Goal: Navigation & Orientation: Find specific page/section

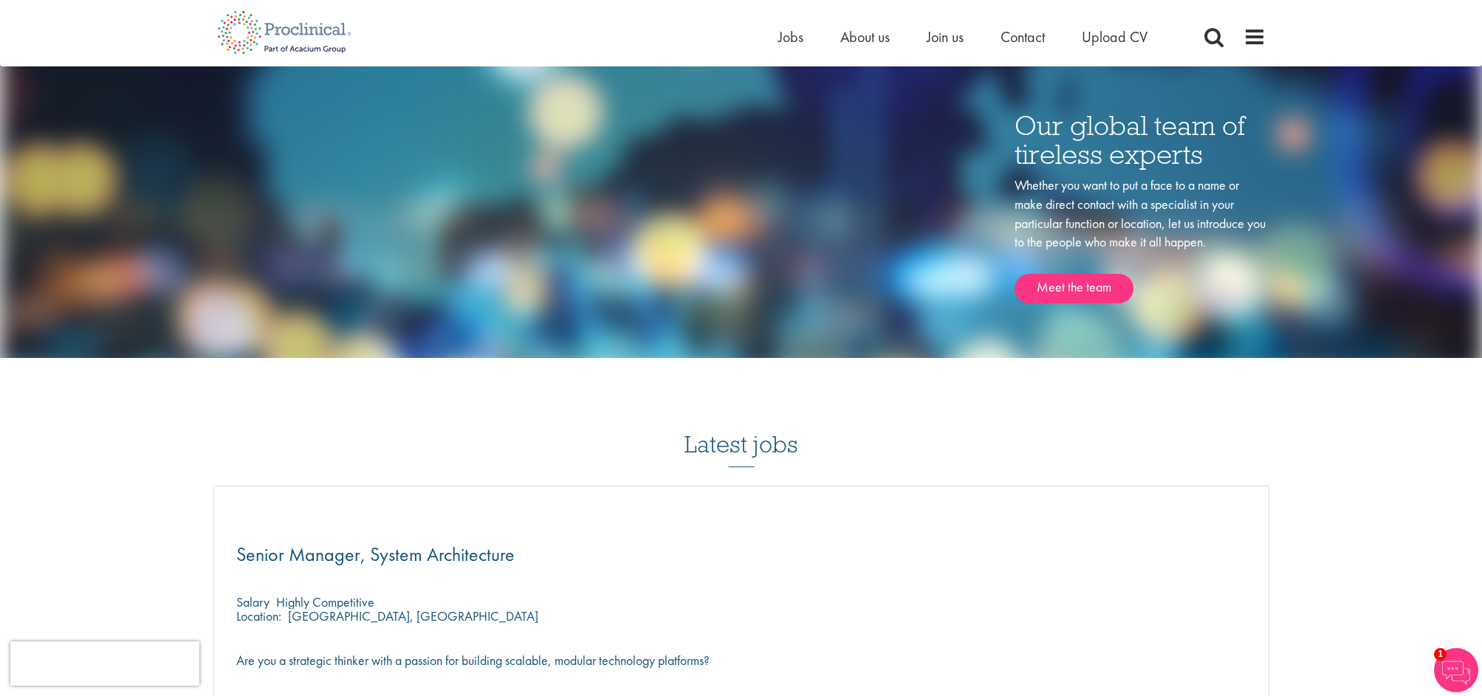
scroll to position [1892, 0]
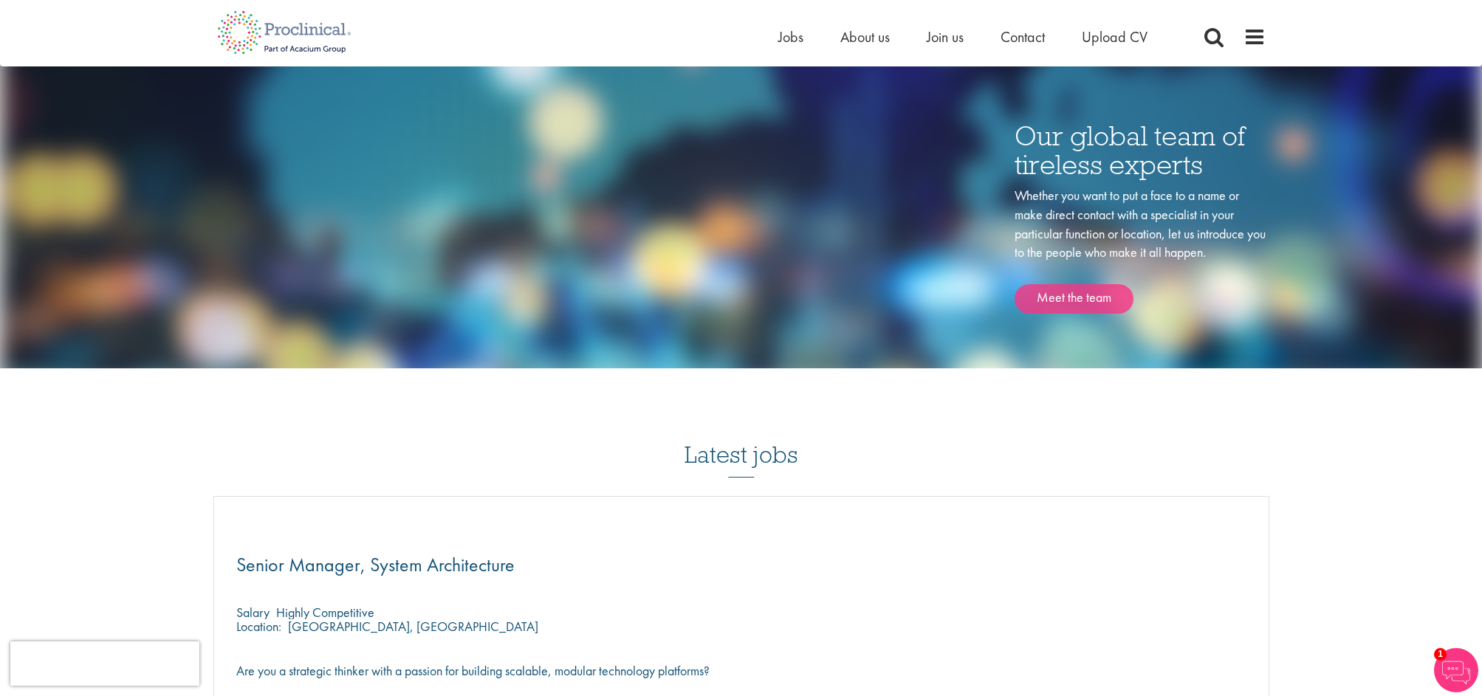
click at [1077, 284] on link "Meet the team" at bounding box center [1074, 299] width 119 height 30
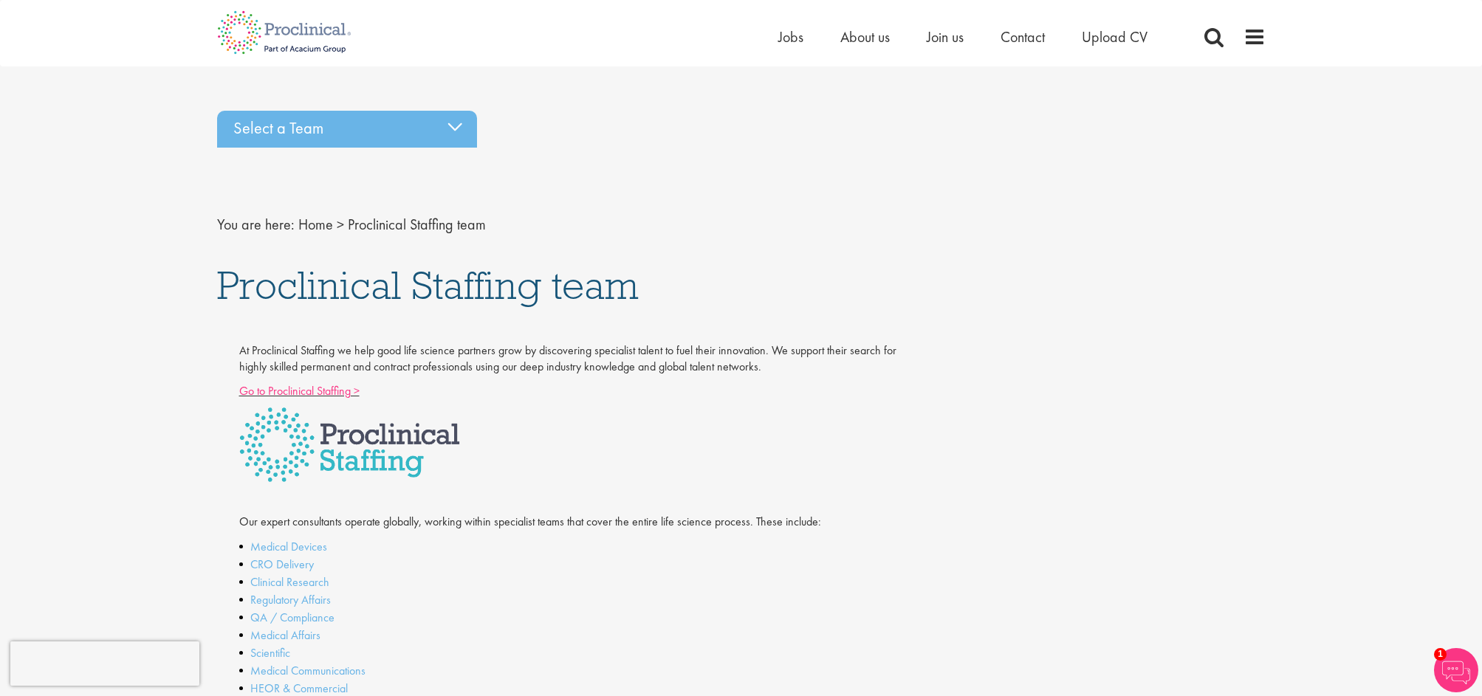
click at [338, 383] on link "Go to Proclinical Staffing >" at bounding box center [299, 391] width 120 height 16
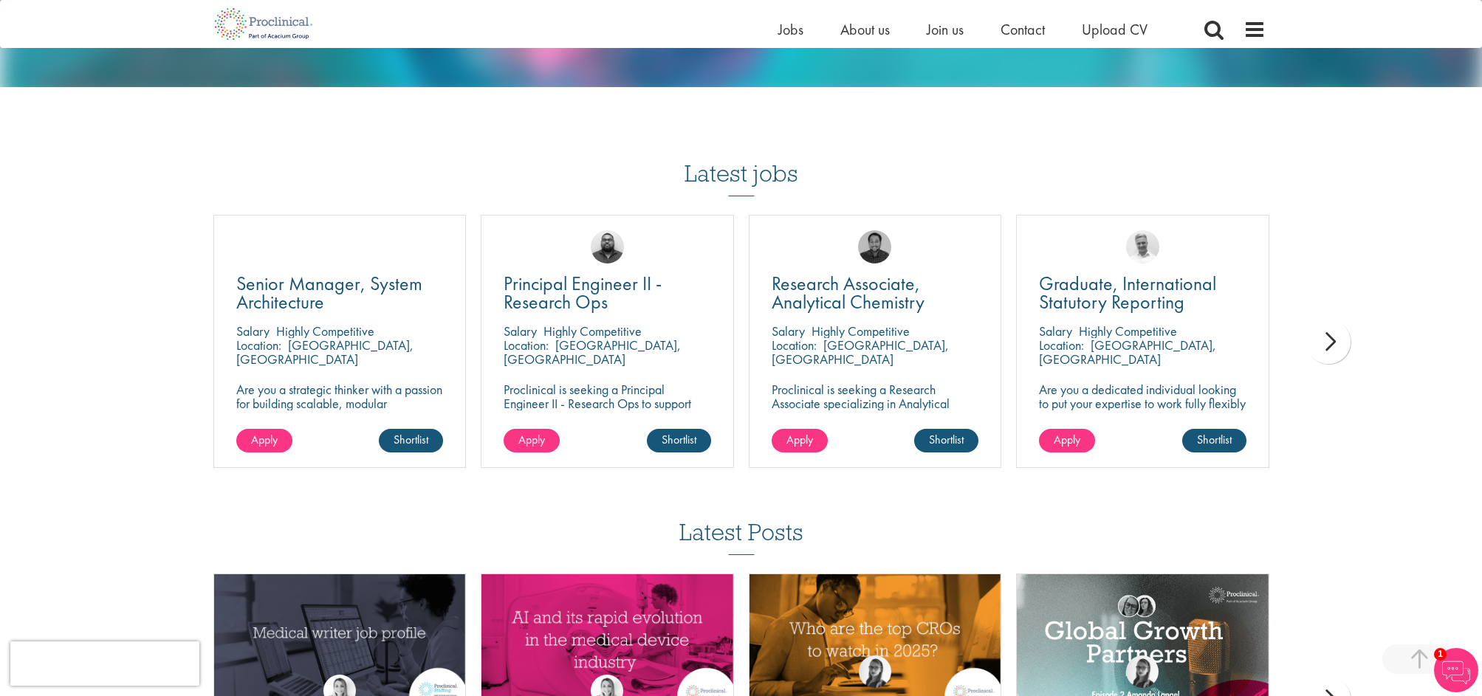
scroll to position [1404, 0]
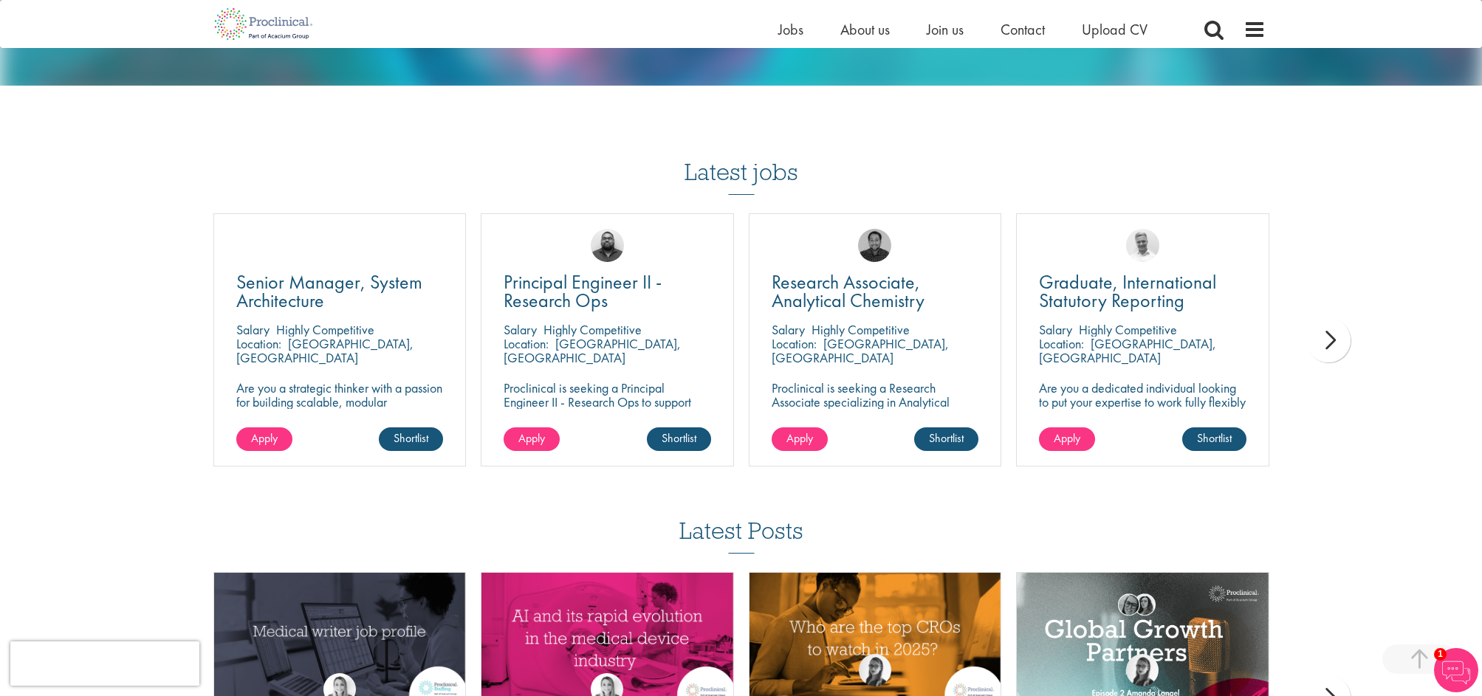
click at [1331, 318] on div "next" at bounding box center [1328, 340] width 44 height 44
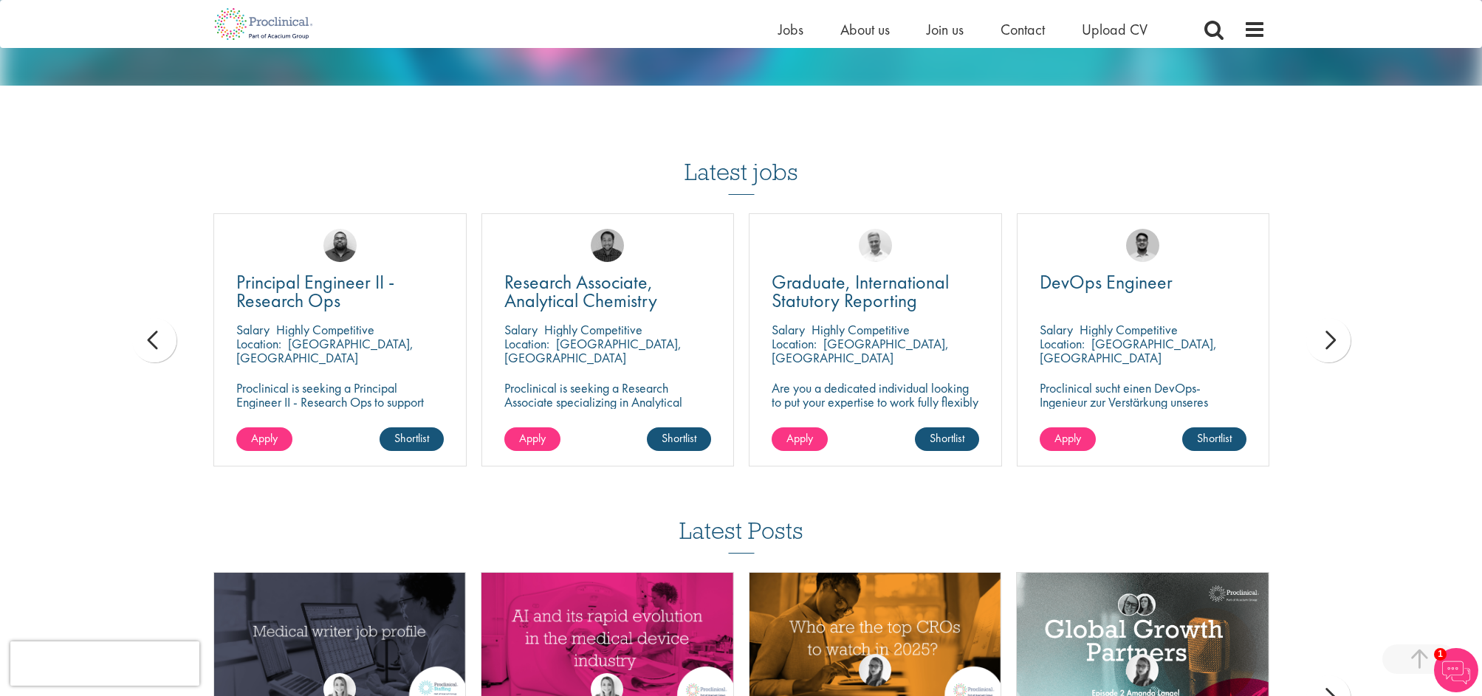
click at [1331, 318] on div "next" at bounding box center [1328, 340] width 44 height 44
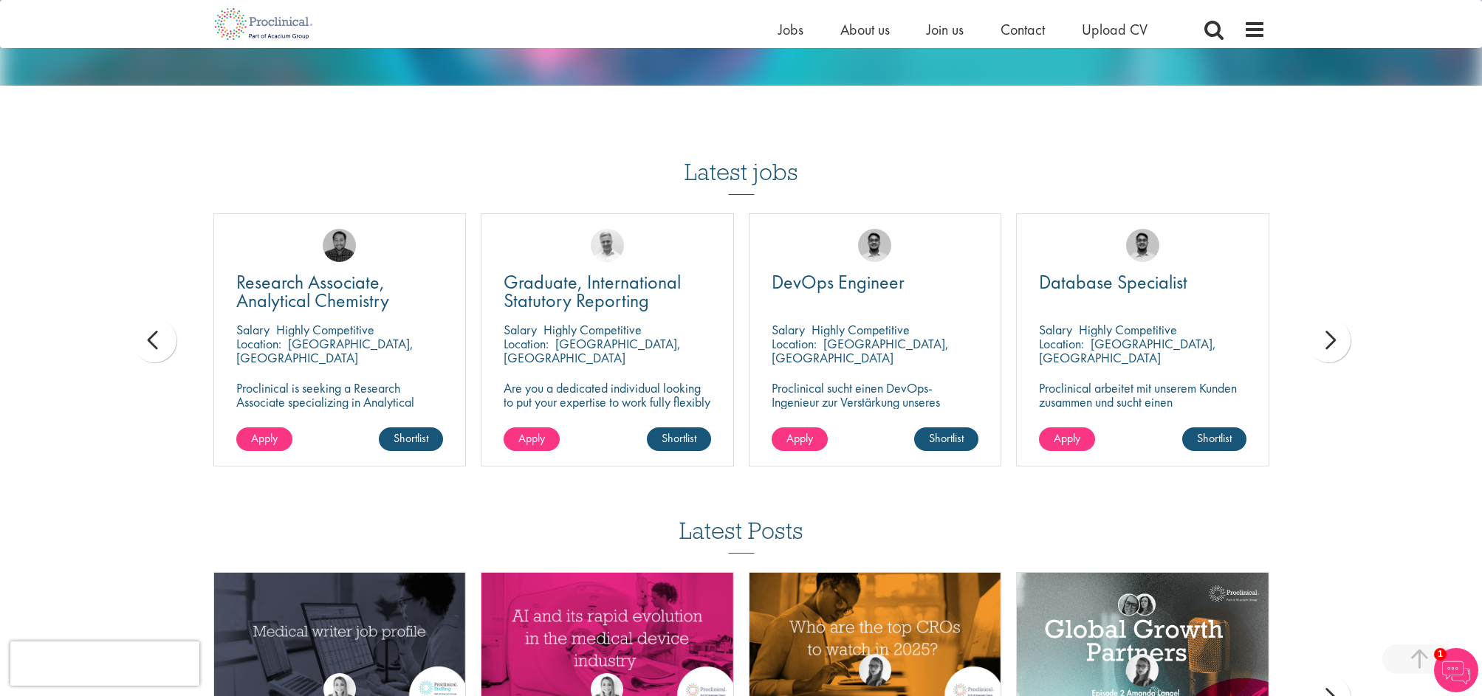
click at [1331, 318] on div "next" at bounding box center [1328, 340] width 44 height 44
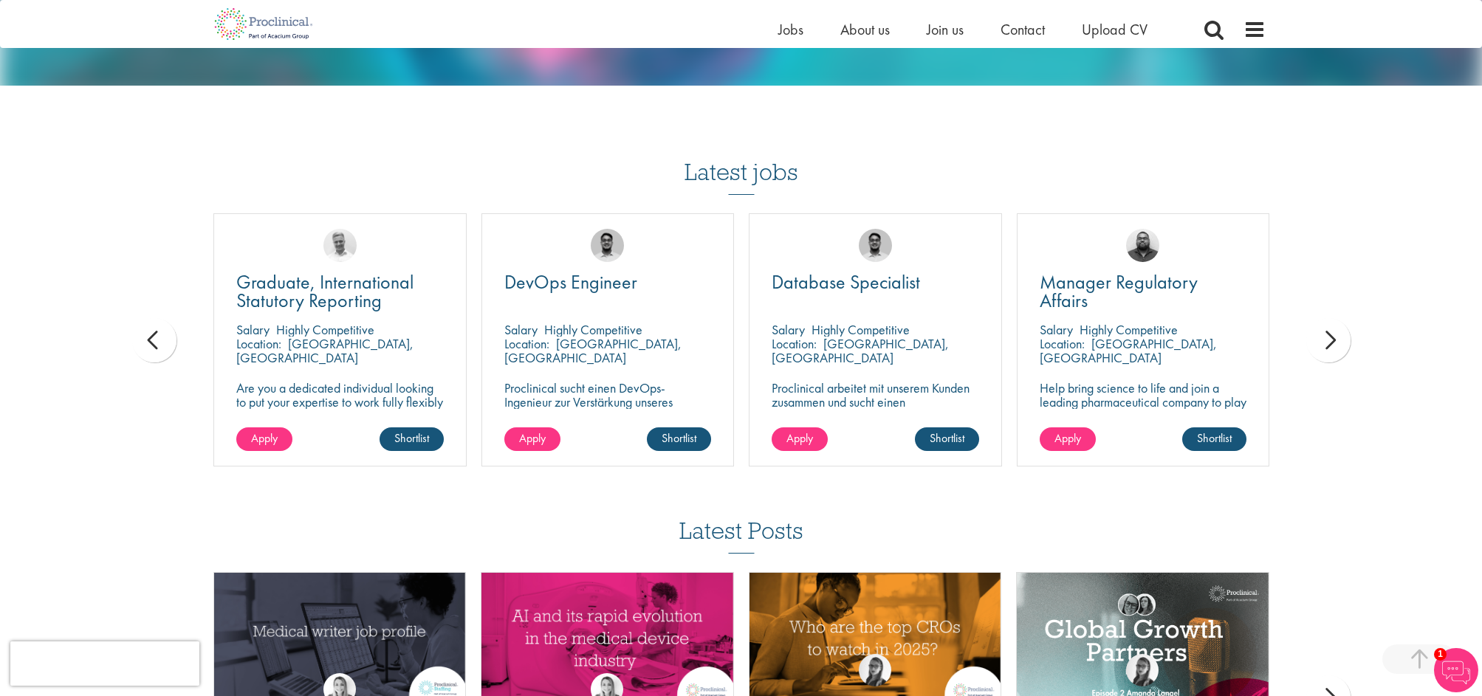
click at [1331, 318] on div "next" at bounding box center [1328, 340] width 44 height 44
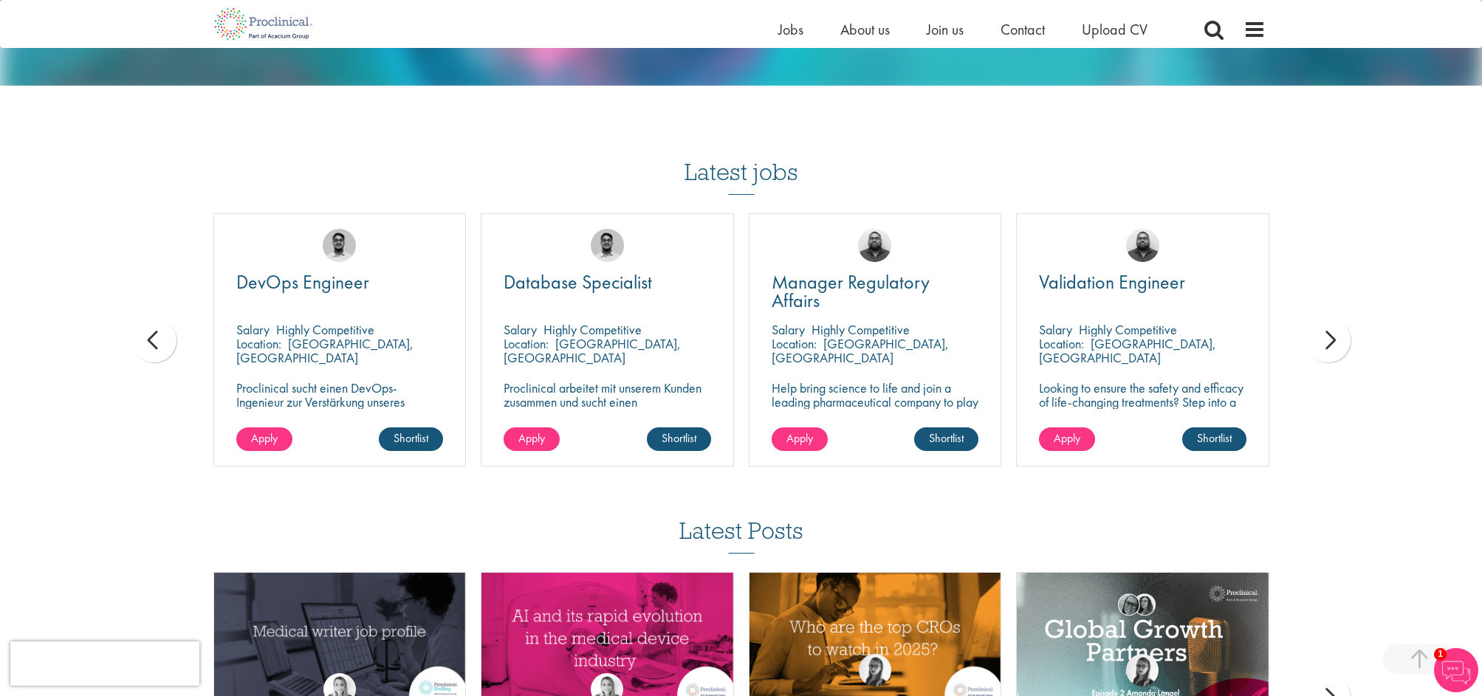
click at [1331, 318] on div "next" at bounding box center [1328, 340] width 44 height 44
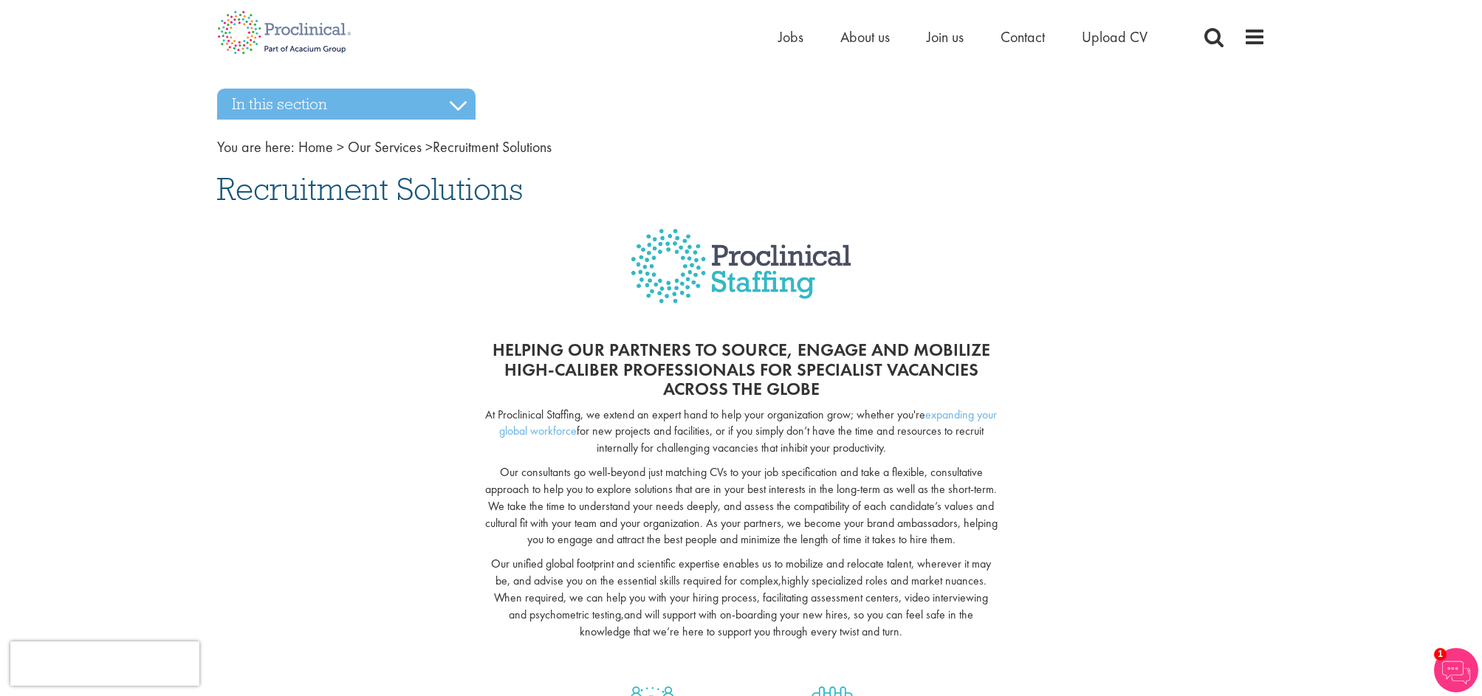
scroll to position [0, 0]
click at [782, 39] on span "Jobs" at bounding box center [790, 36] width 25 height 19
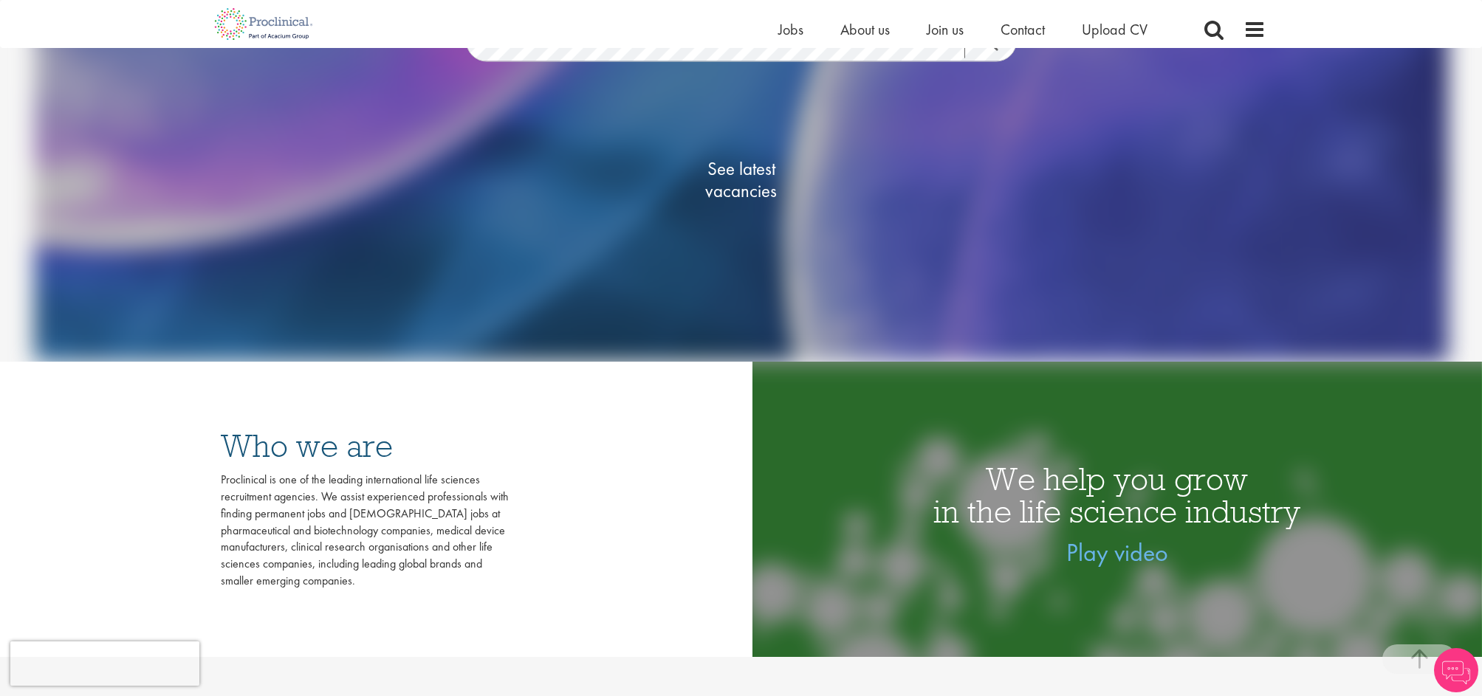
scroll to position [377, 0]
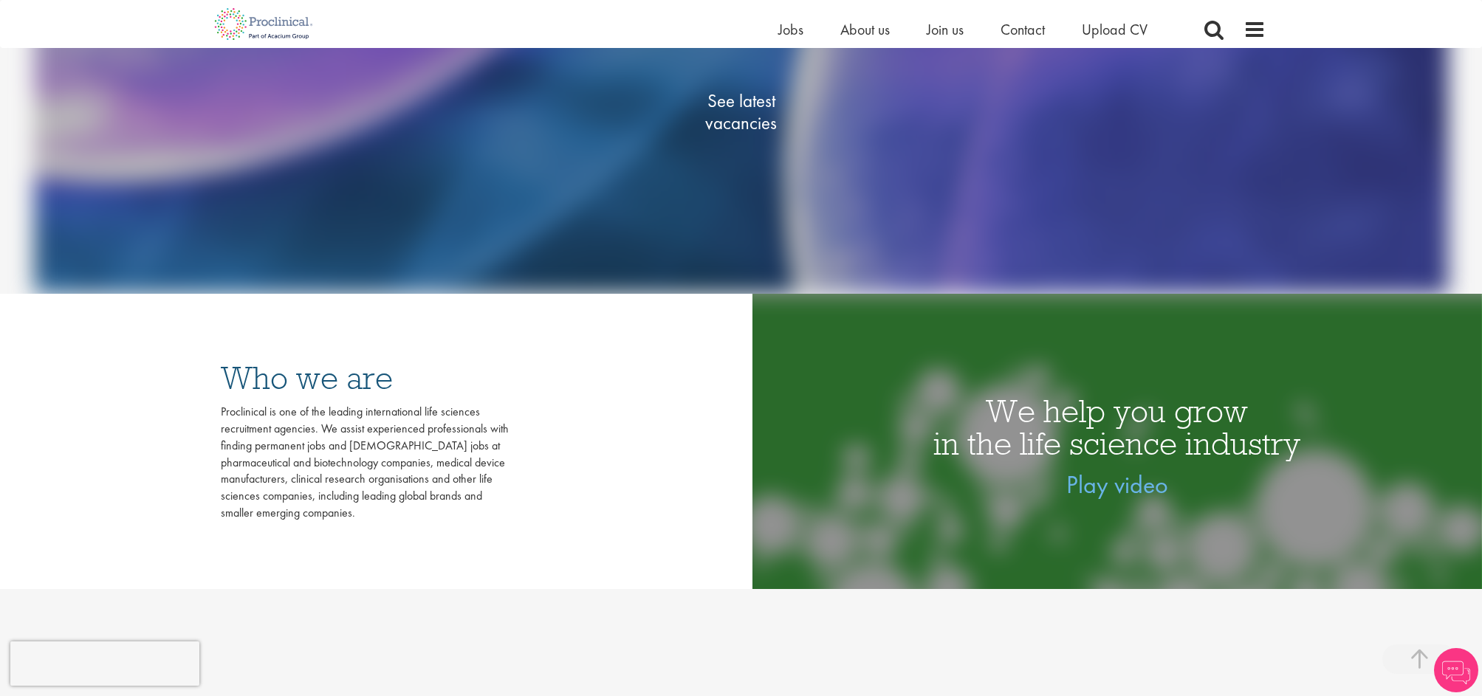
click at [739, 99] on span "See latest vacancies" at bounding box center [741, 111] width 148 height 44
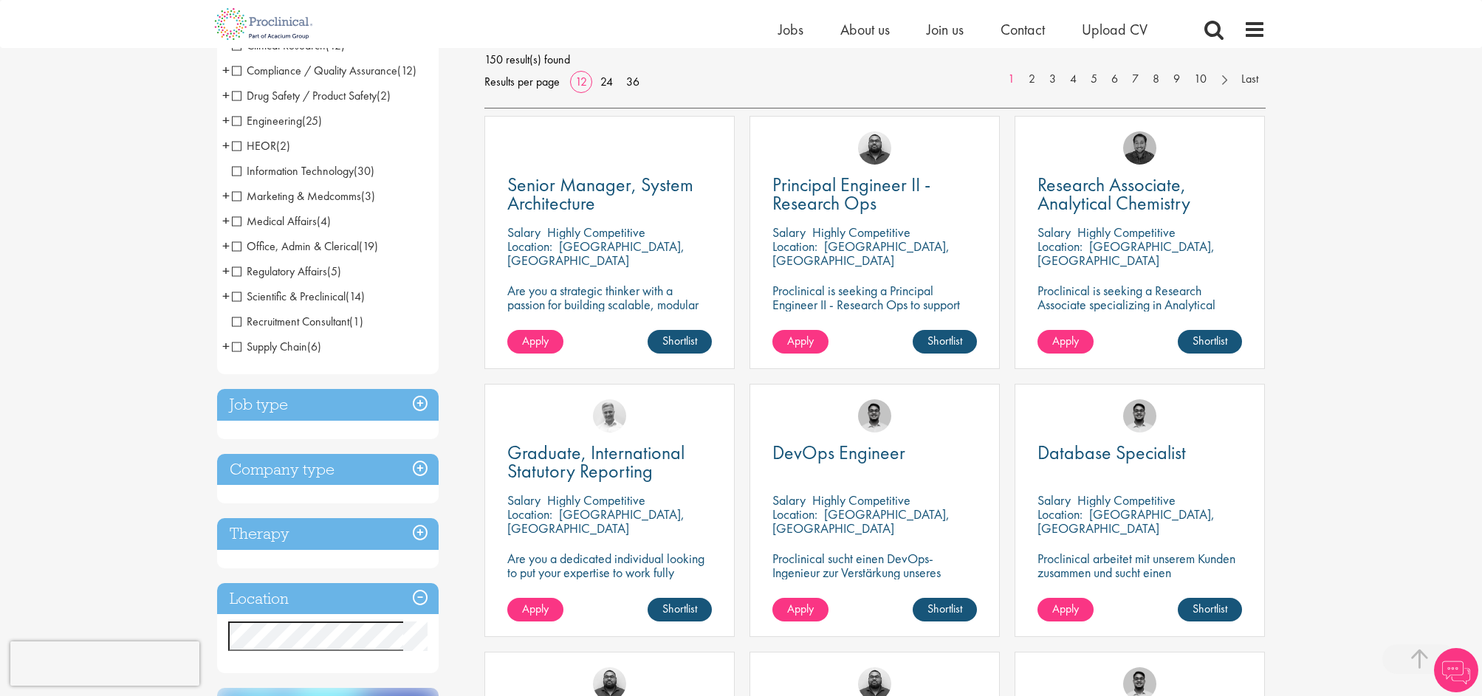
scroll to position [529, 0]
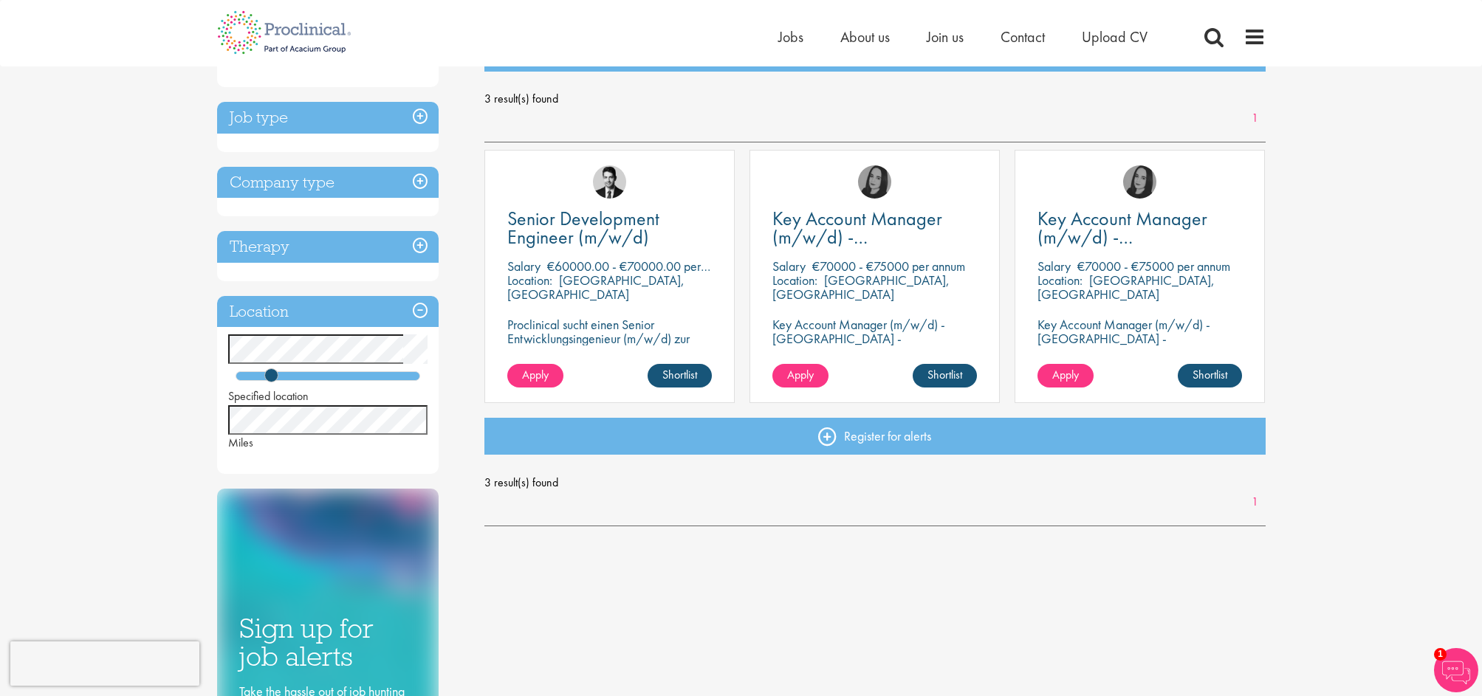
scroll to position [-30, 0]
